Goal: Navigation & Orientation: Find specific page/section

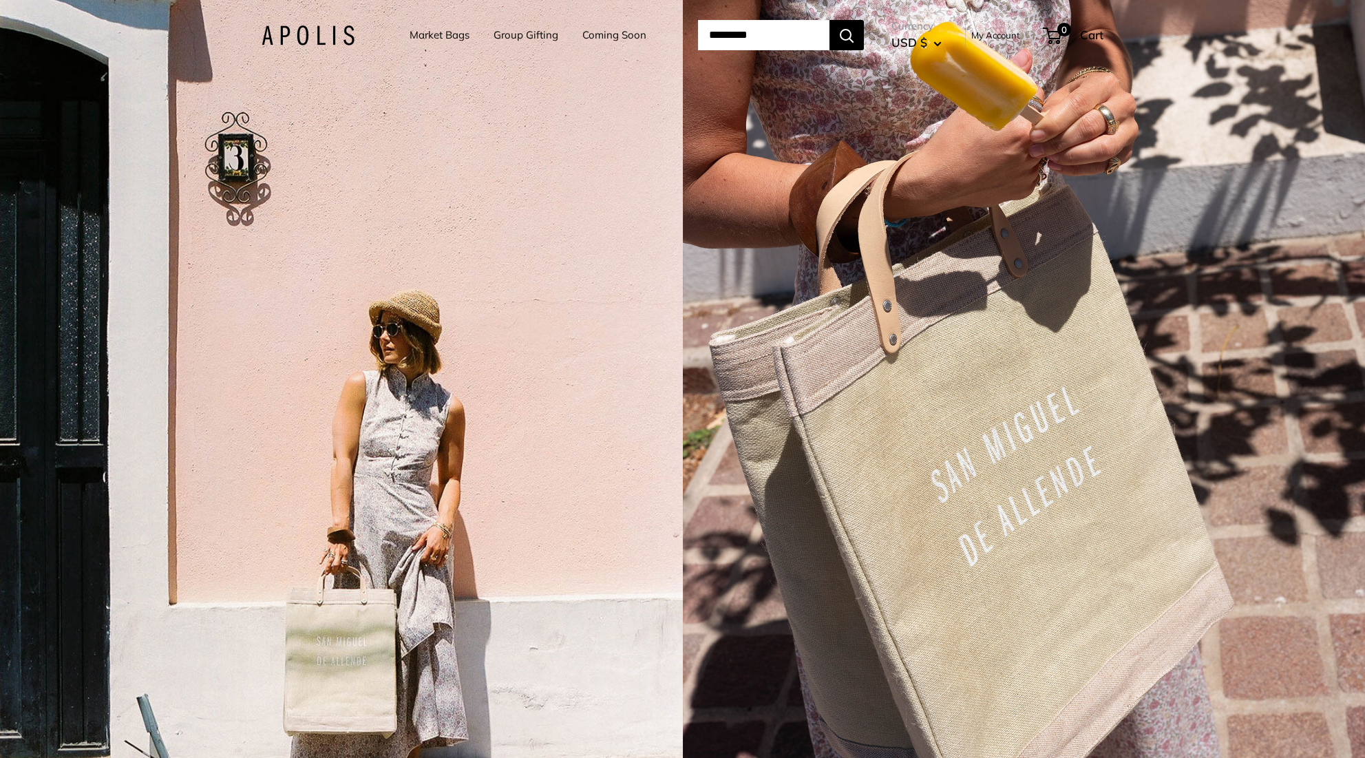
click at [414, 30] on link "Market Bags" at bounding box center [440, 34] width 60 height 19
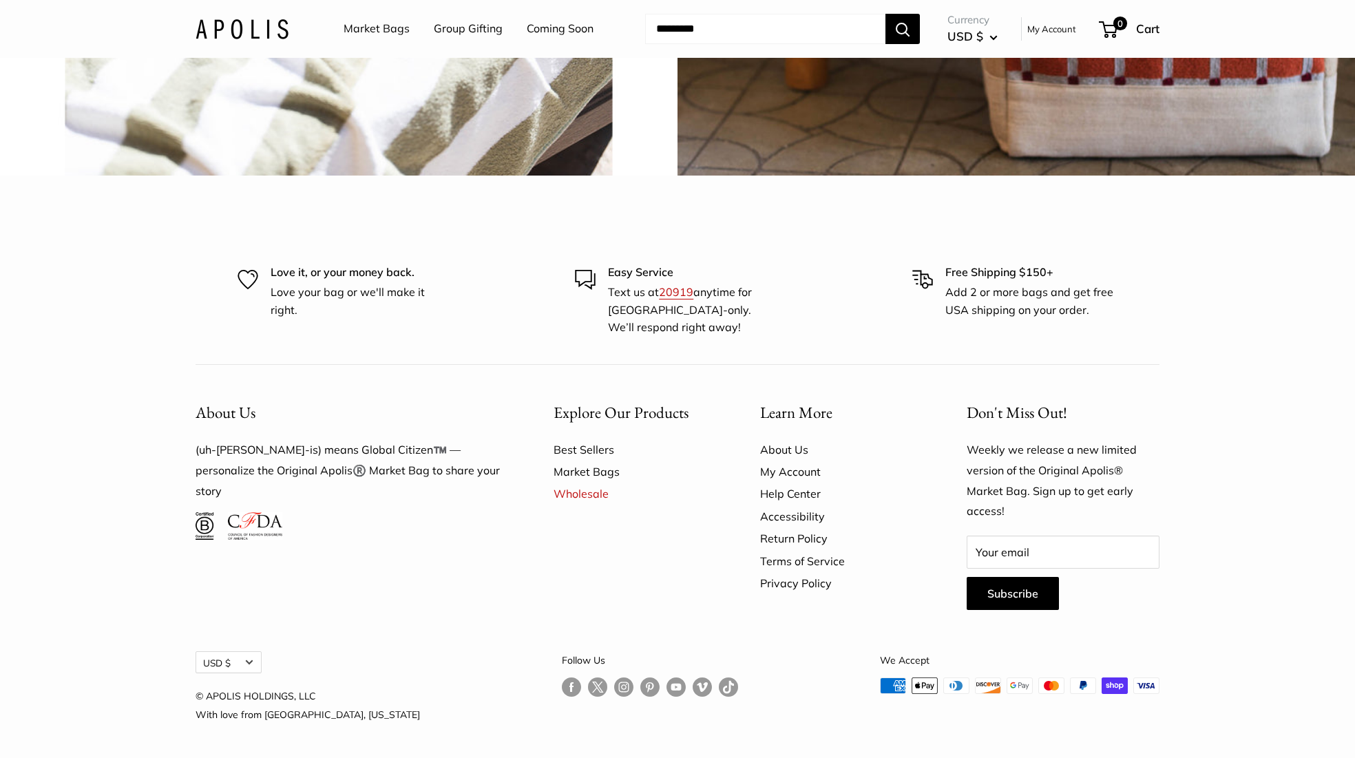
scroll to position [4215, 0]
click at [597, 470] on link "Market Bags" at bounding box center [633, 472] width 158 height 22
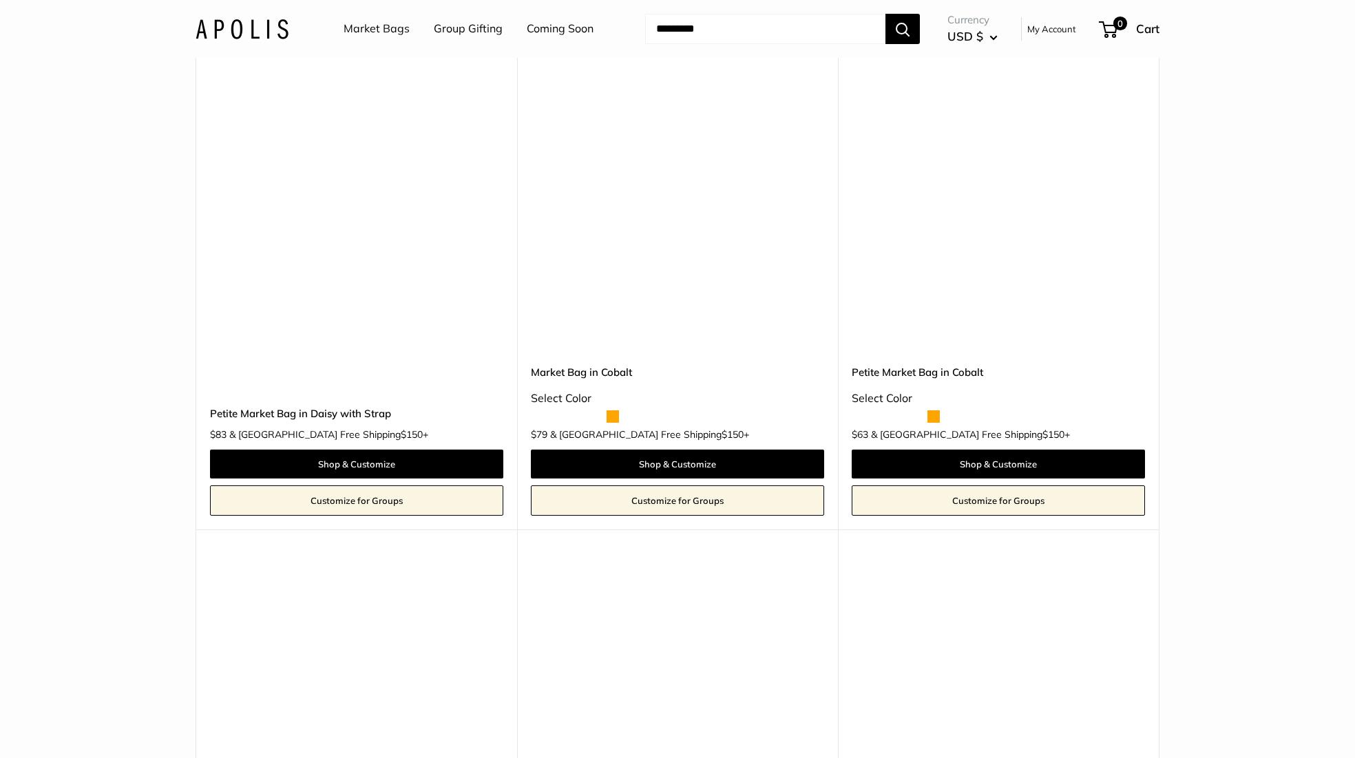
scroll to position [3850, 0]
